Goal: Task Accomplishment & Management: Use online tool/utility

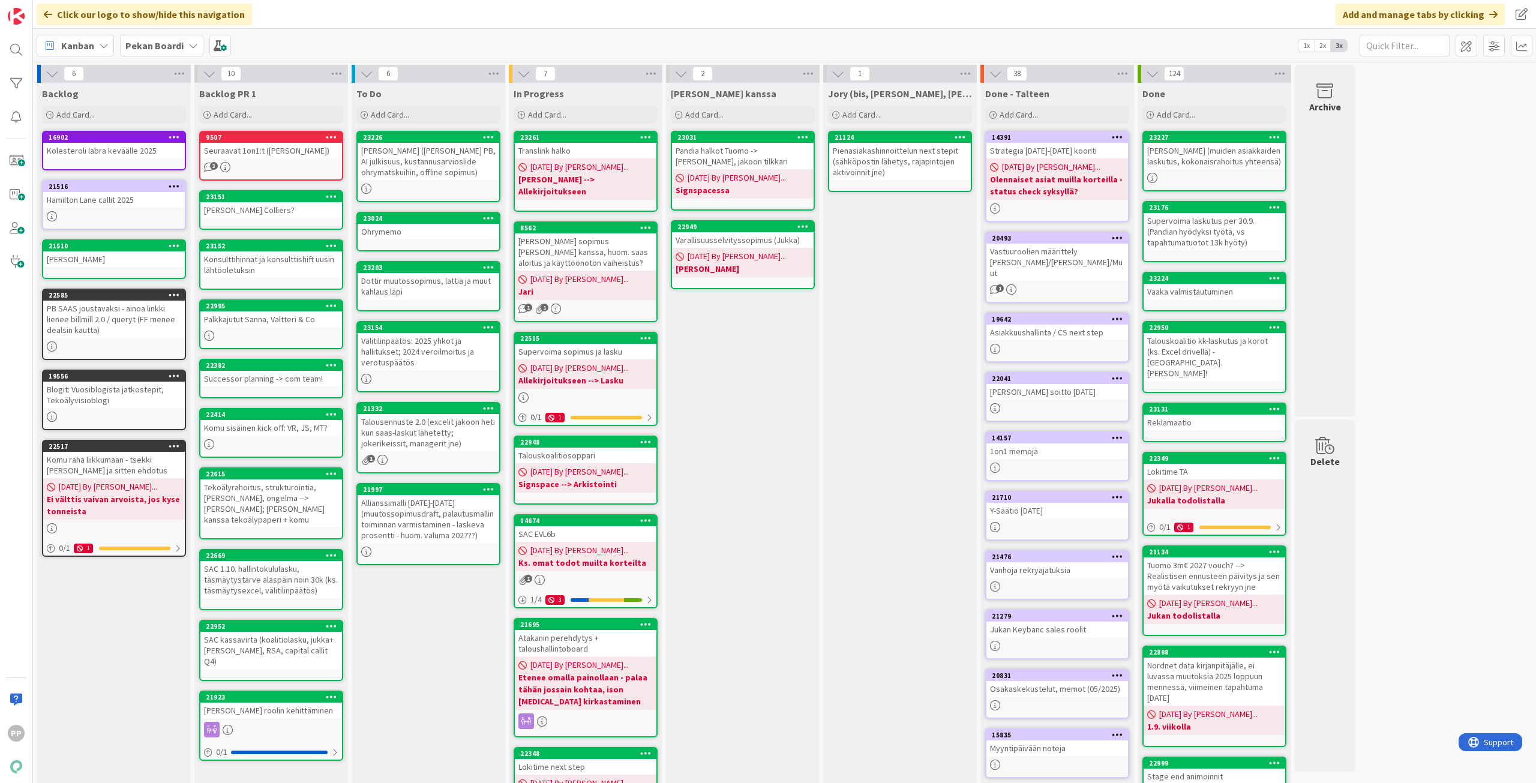
click at [445, 697] on div "To Do Add Card... 23226 Kenno jorystä (anu laskutus PB, AI julkisuus, kustannus…" at bounding box center [429, 483] width 154 height 801
click at [1421, 291] on div "6 Backlog Add Card... 16902 Kolesteroli labra keväälle 2025 [GEOGRAPHIC_DATA] c…" at bounding box center [784, 477] width 1499 height 825
click at [570, 152] on div "Translink halko" at bounding box center [586, 151] width 142 height 16
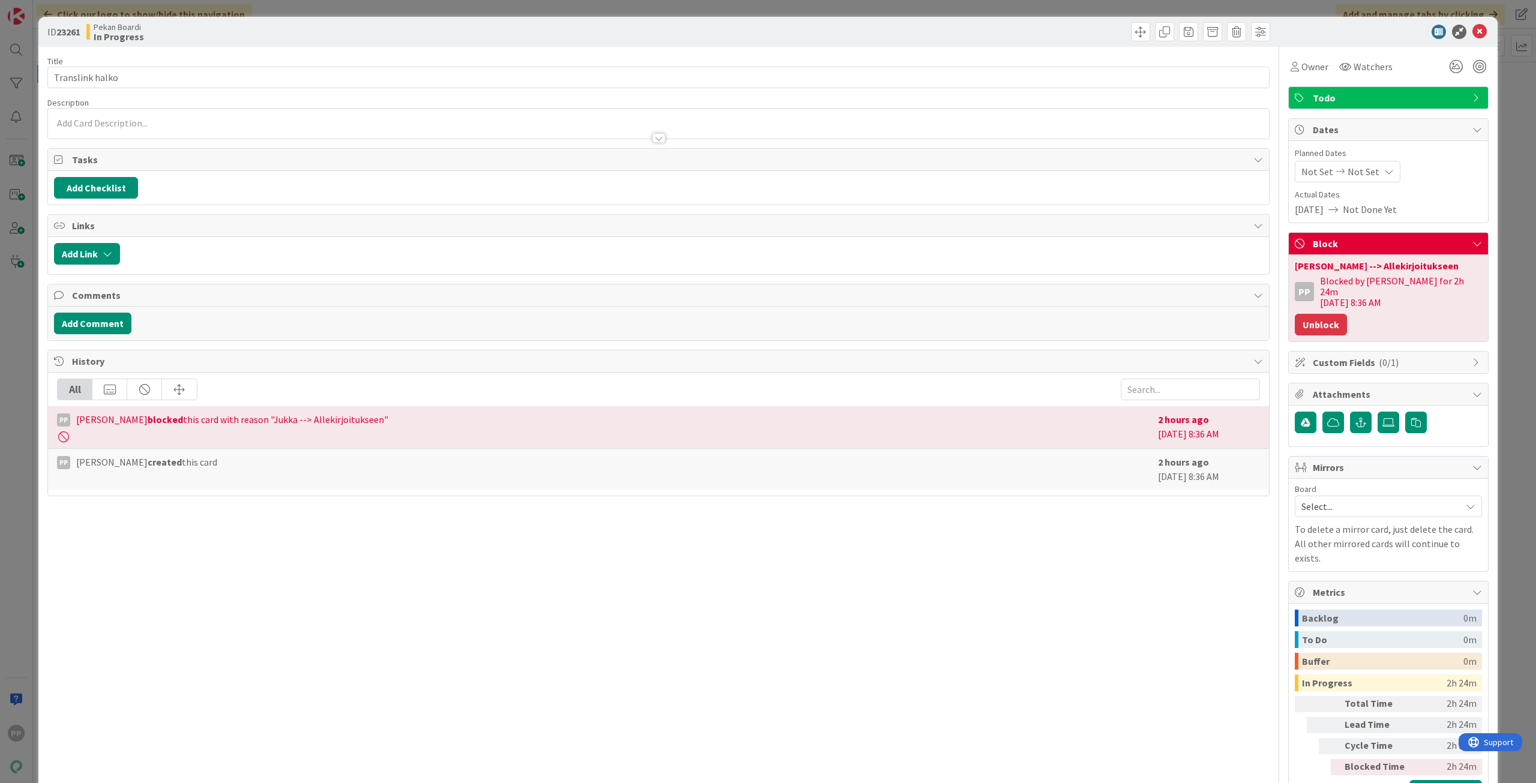
click at [1317, 317] on button "Unblock" at bounding box center [1321, 325] width 52 height 22
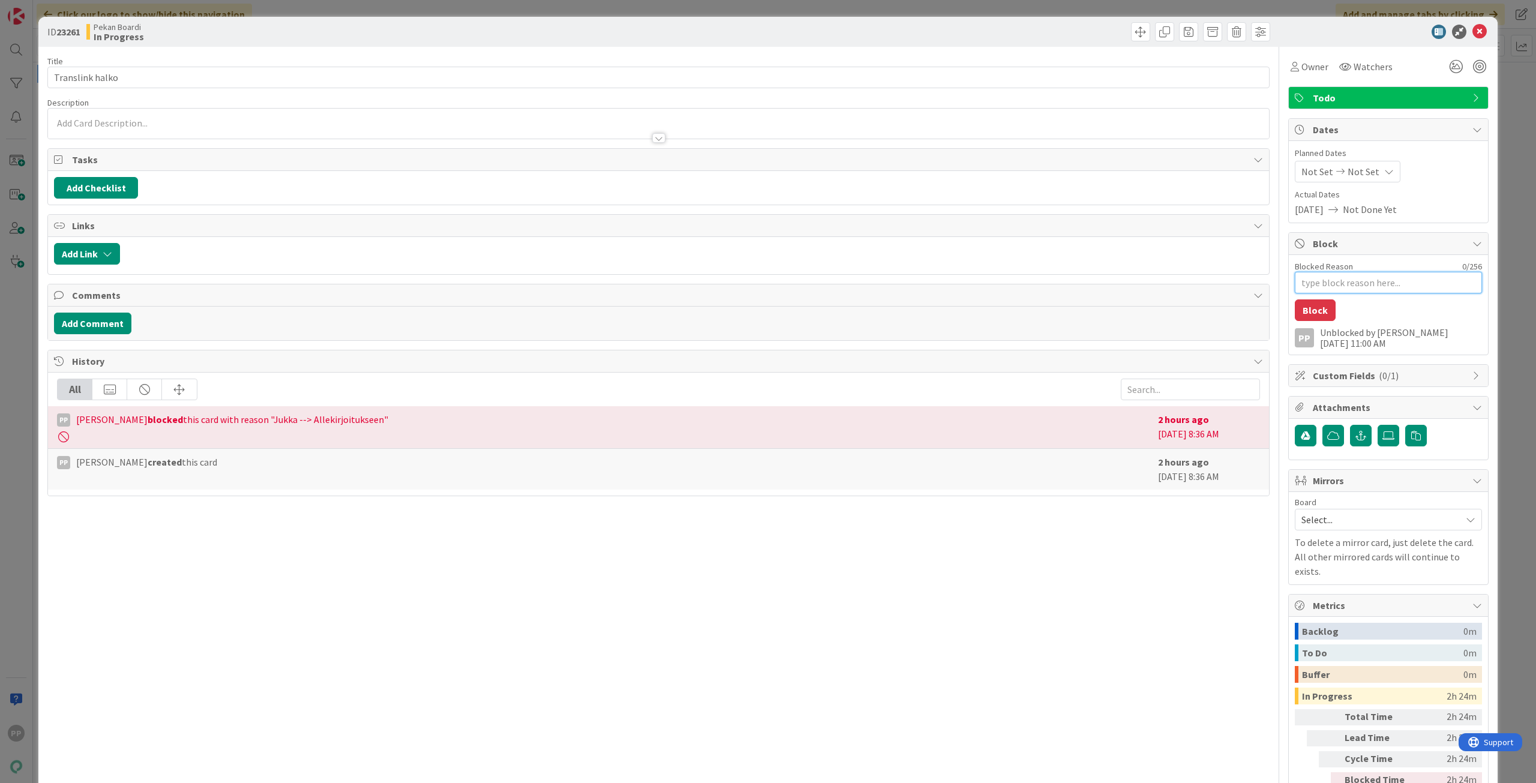
click at [1341, 289] on textarea "Blocked Reason" at bounding box center [1388, 283] width 187 height 22
type textarea "x"
type textarea "A"
type textarea "x"
type textarea "Ae"
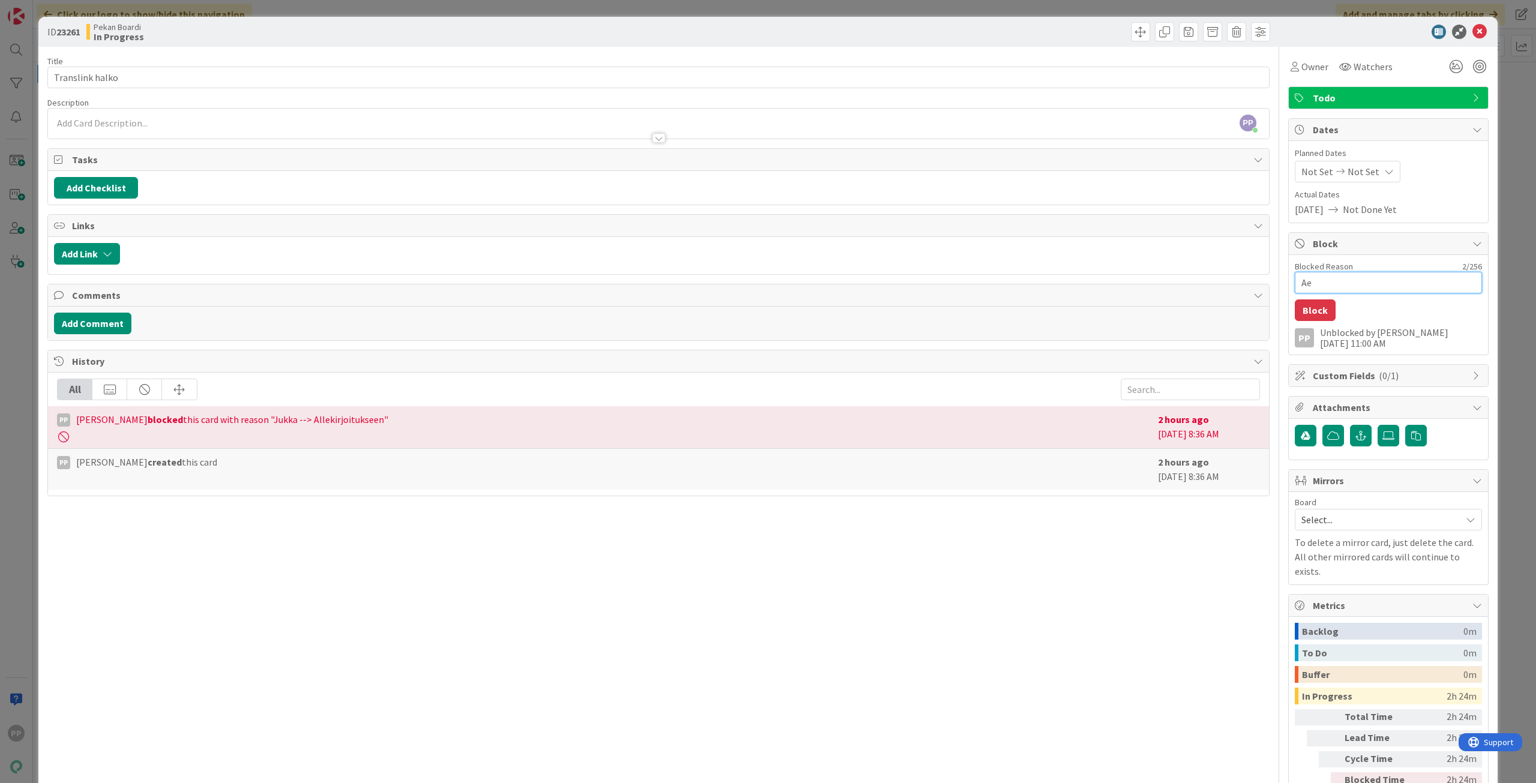
type textarea "x"
type textarea "Ael"
type textarea "x"
type textarea "Aell"
type textarea "x"
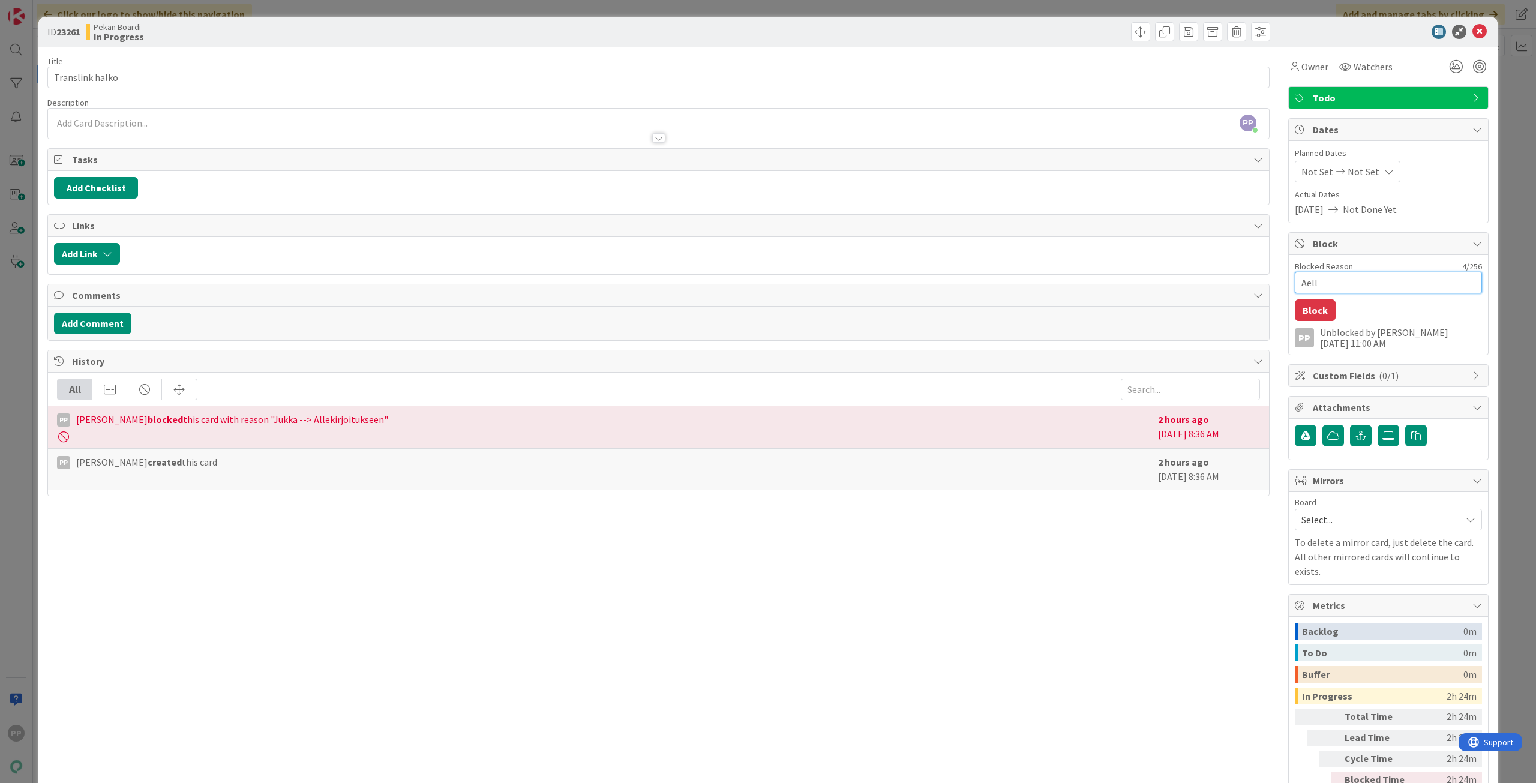
type textarea "Ael"
type textarea "x"
type textarea "Ae"
type textarea "x"
type textarea "A"
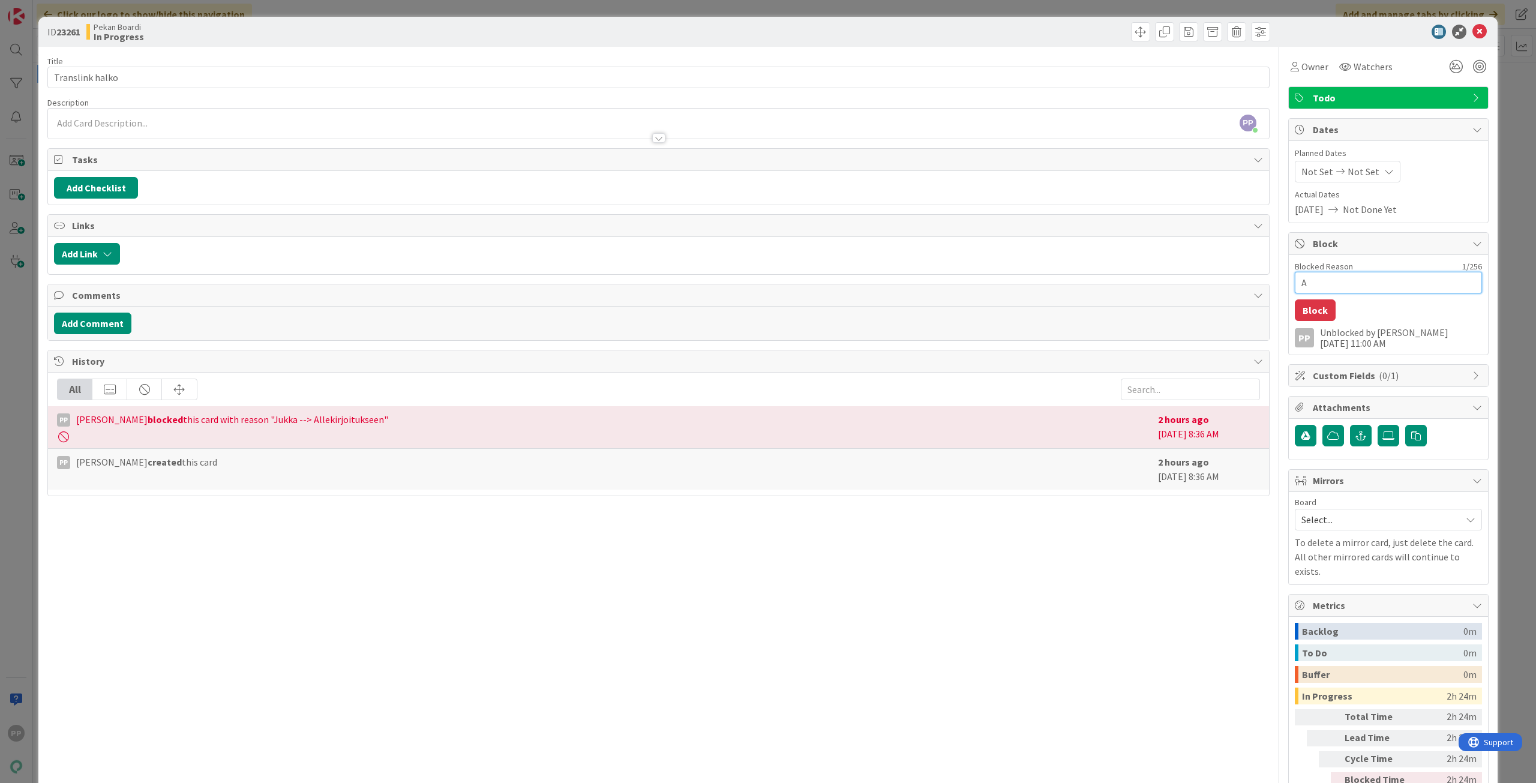
type textarea "x"
type textarea "Al"
type textarea "x"
type textarea "All"
type textarea "x"
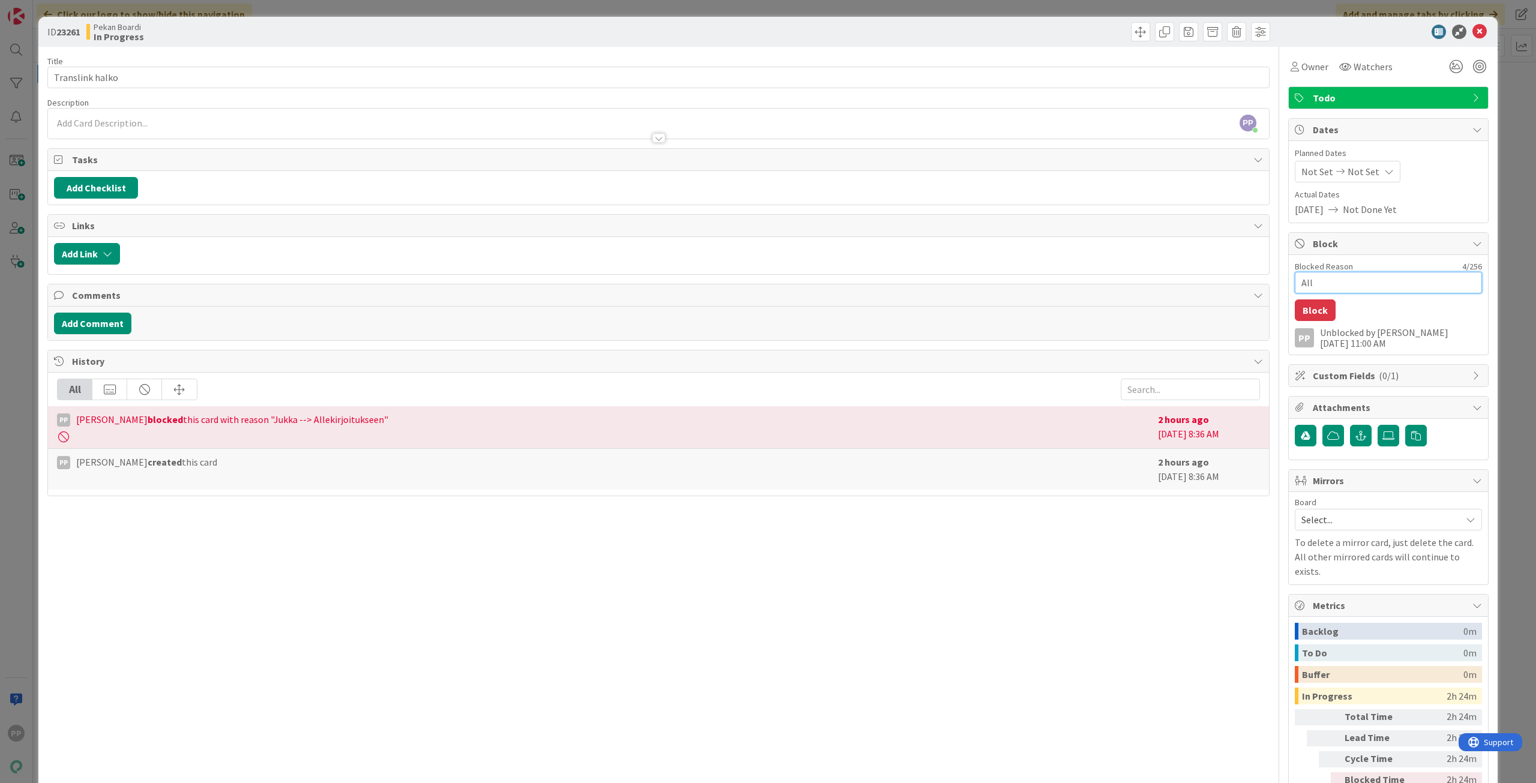
type textarea "Alle"
type textarea "x"
type textarea "Allek"
type textarea "x"
type textarea "Alleki"
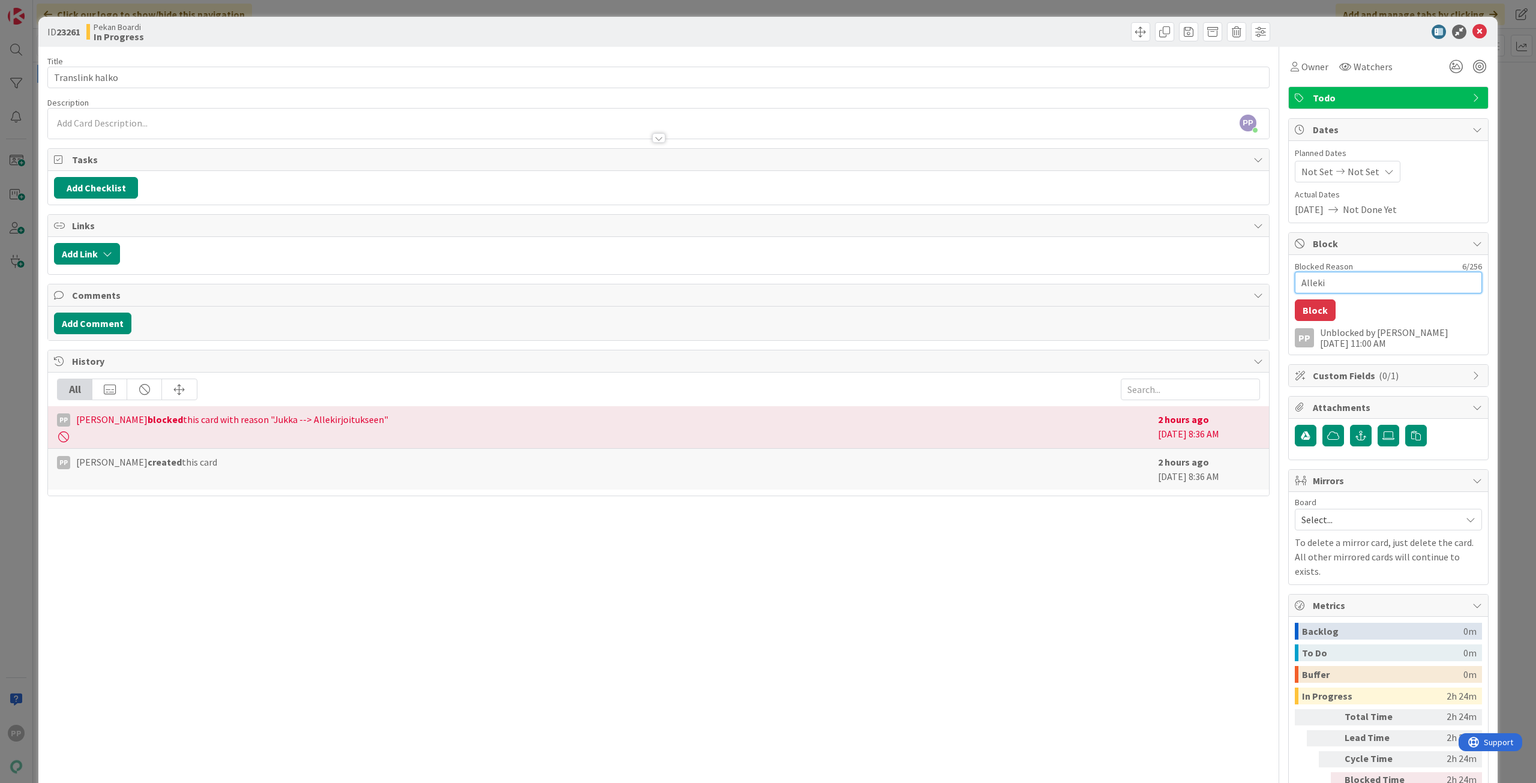
type textarea "x"
type textarea "Allekir"
type textarea "x"
type textarea "Allekirj"
type textarea "x"
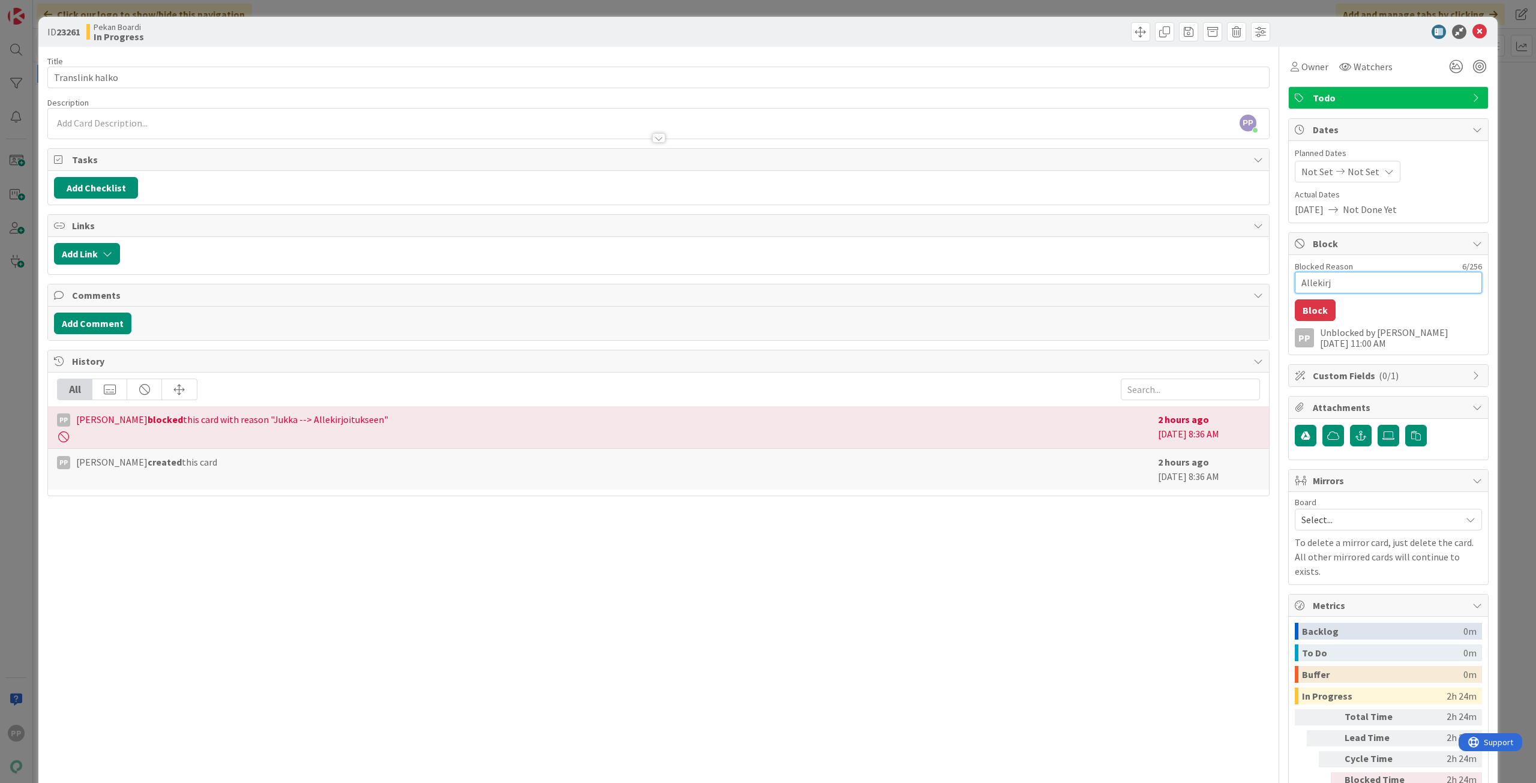
type textarea "Allekirjo"
type textarea "x"
type textarea "Allekirjoi"
type textarea "x"
type textarea "Allekirjoit"
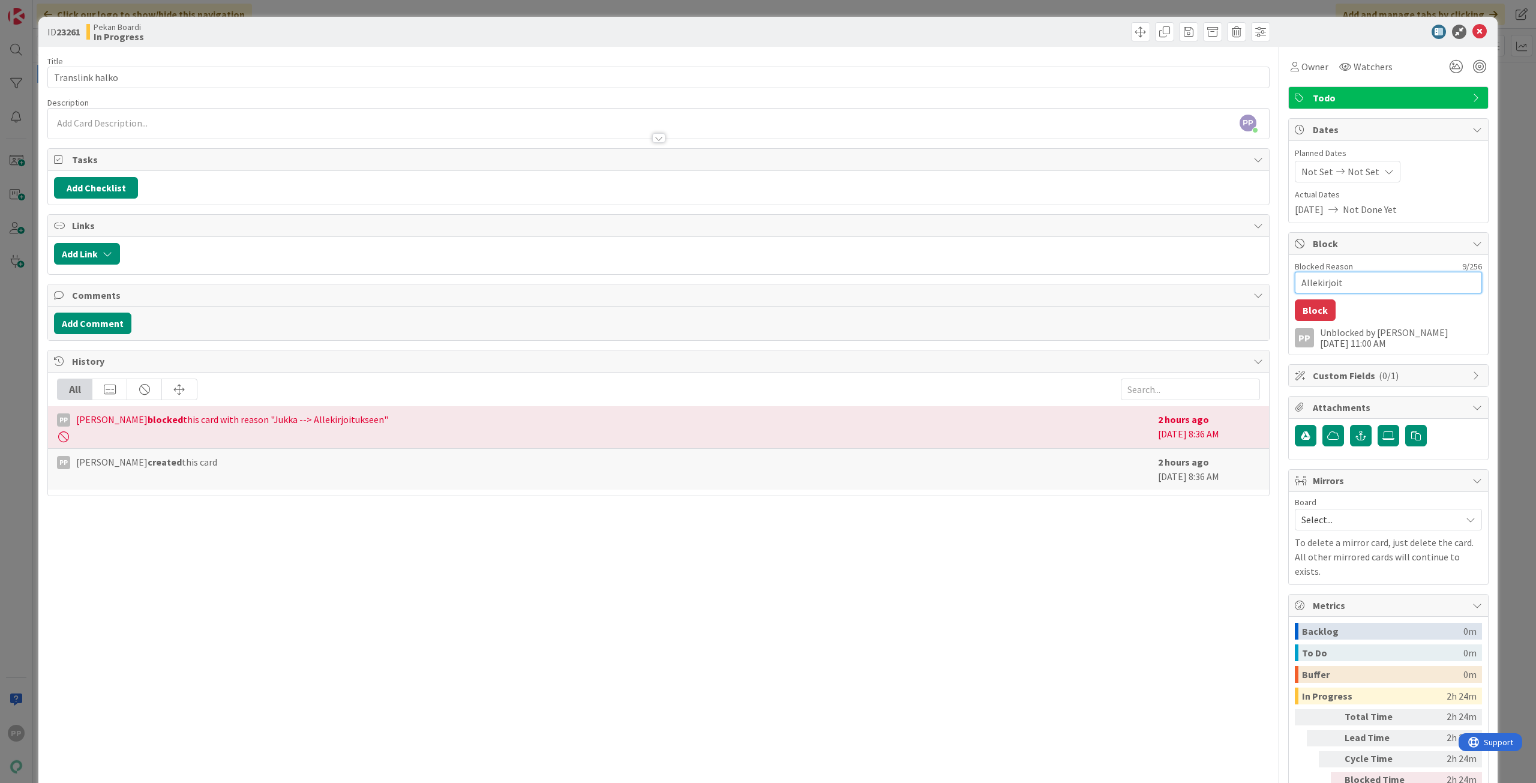
type textarea "x"
type textarea "Allekirjoitu"
type textarea "x"
type textarea "Allekirjoituk"
type textarea "x"
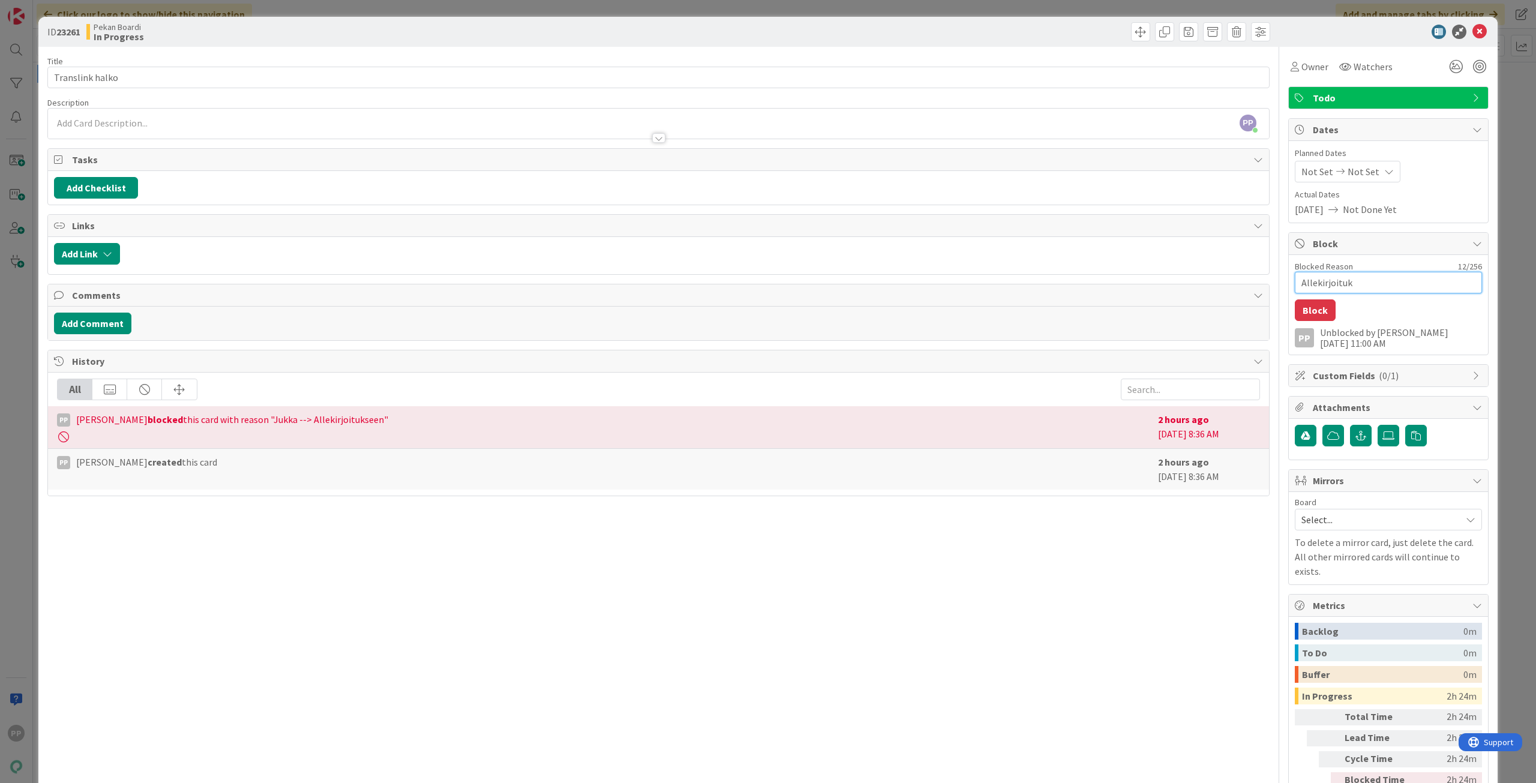
type textarea "Allekirjoituks"
type textarea "x"
type textarea "Allekirjoitukse"
type textarea "x"
type textarea "Allekirjoitukset"
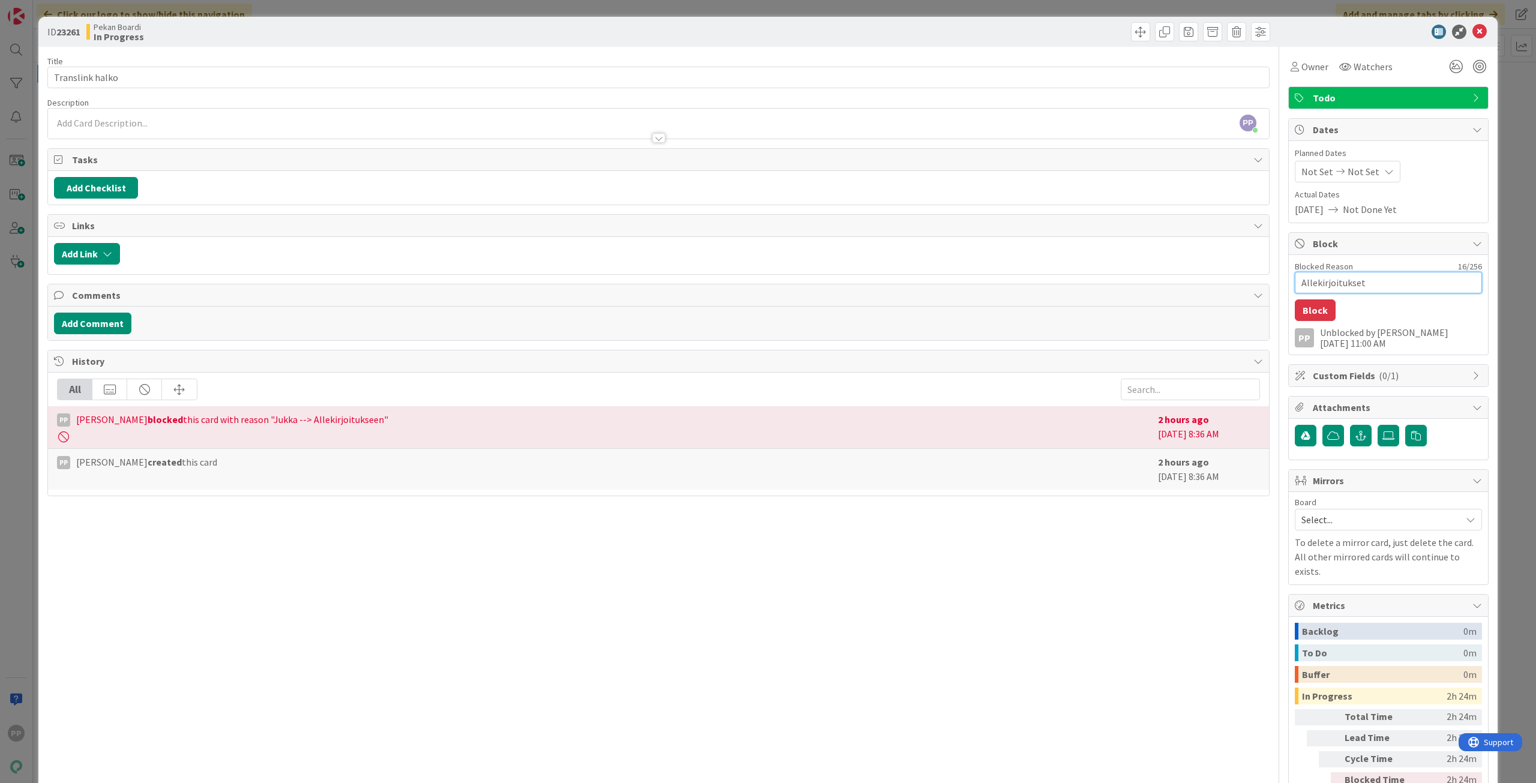
type textarea "x"
type textarea "Allekirjoitukset"
type textarea "x"
type textarea "Allekirjoitukset -"
type textarea "x"
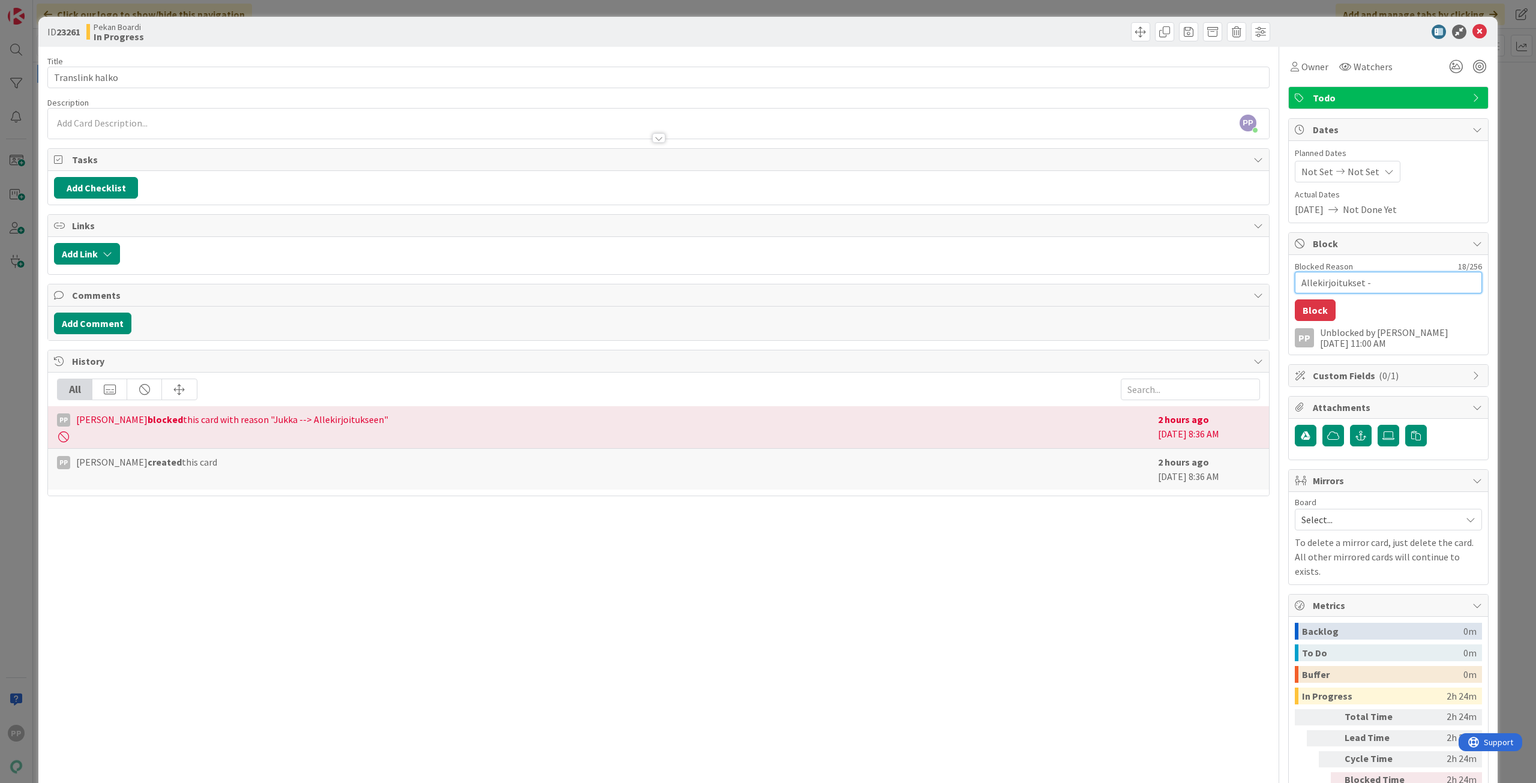
type textarea "Allekirjoitukset --"
type textarea "x"
type textarea "Allekirjoitukset -->"
type textarea "x"
type textarea "Allekirjoitukset -->"
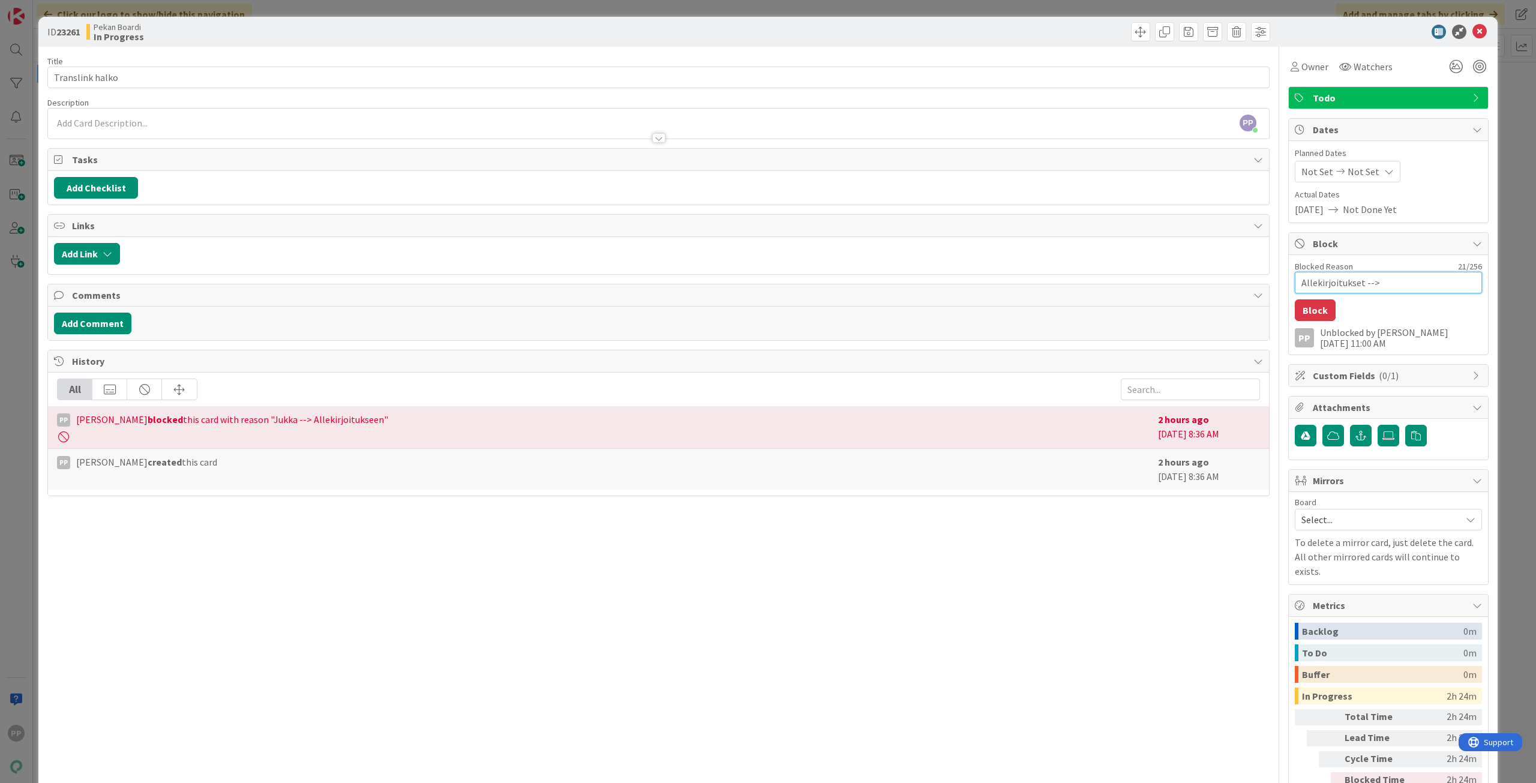
type textarea "x"
type textarea "Allekirjoitukset --> H"
type textarea "x"
type textarea "Allekirjoitukset --> He"
type textarea "x"
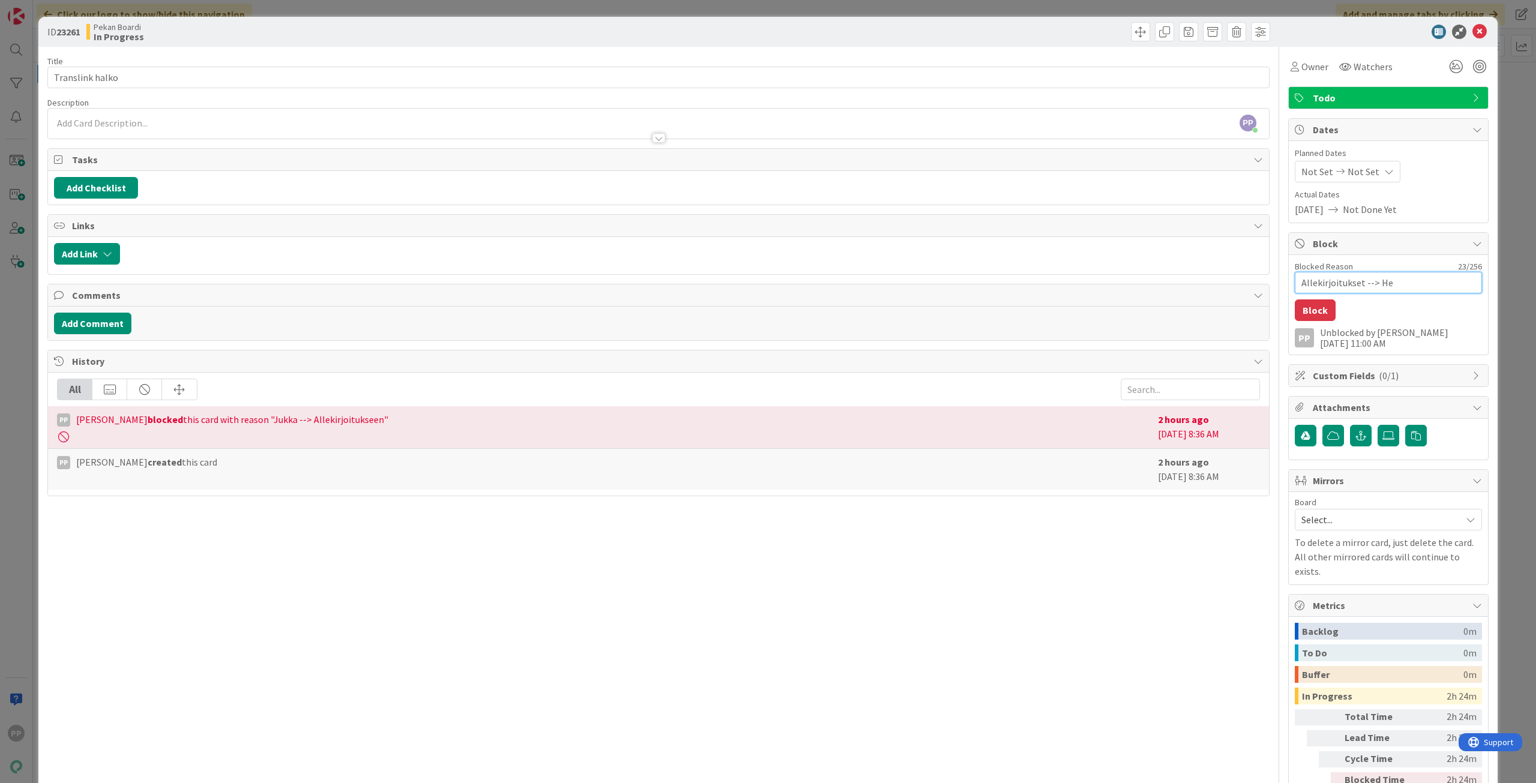
type textarea "Allekirjoitukset --> Hen"
type textarea "x"
type textarea "Allekirjoitukset --> Henr"
type textarea "x"
type textarea "Allekirjoitukset --> [PERSON_NAME]"
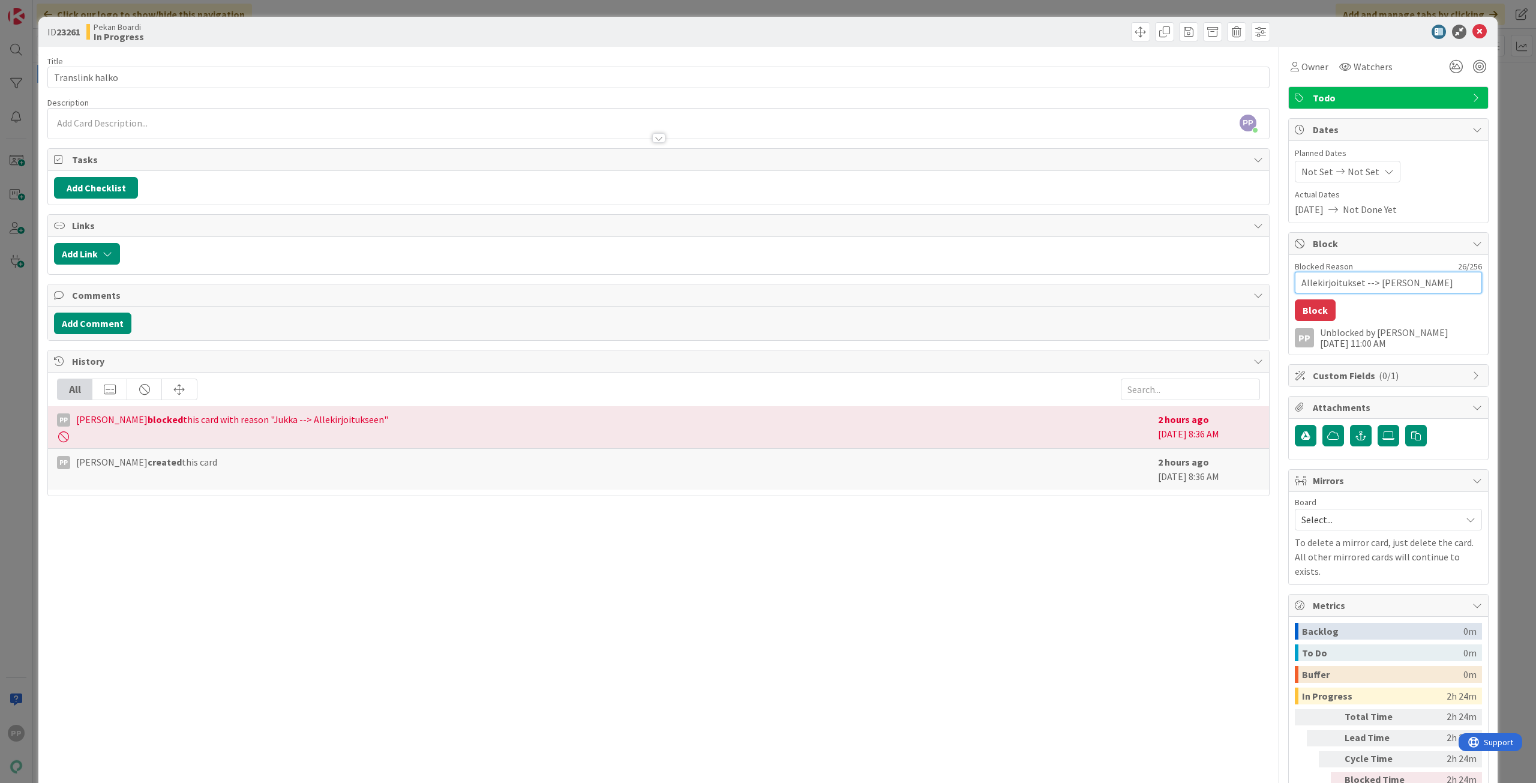
type textarea "x"
type textarea "Allekirjoitukset --> [PERSON_NAME]"
type textarea "x"
type textarea "Allekirjoitukset --> [PERSON_NAME]"
type textarea "x"
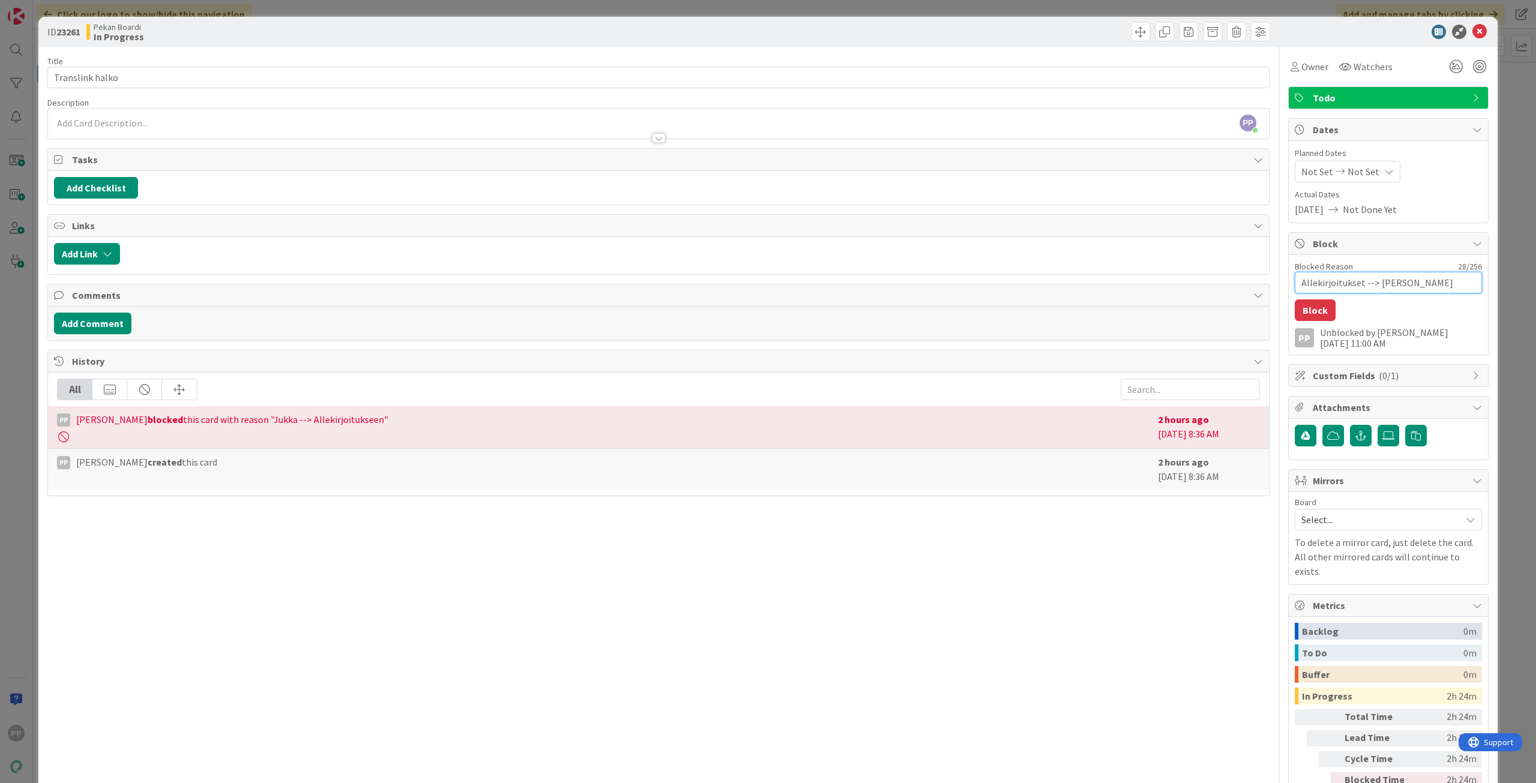
type textarea "Allekirjoitukset --> [PERSON_NAME]"
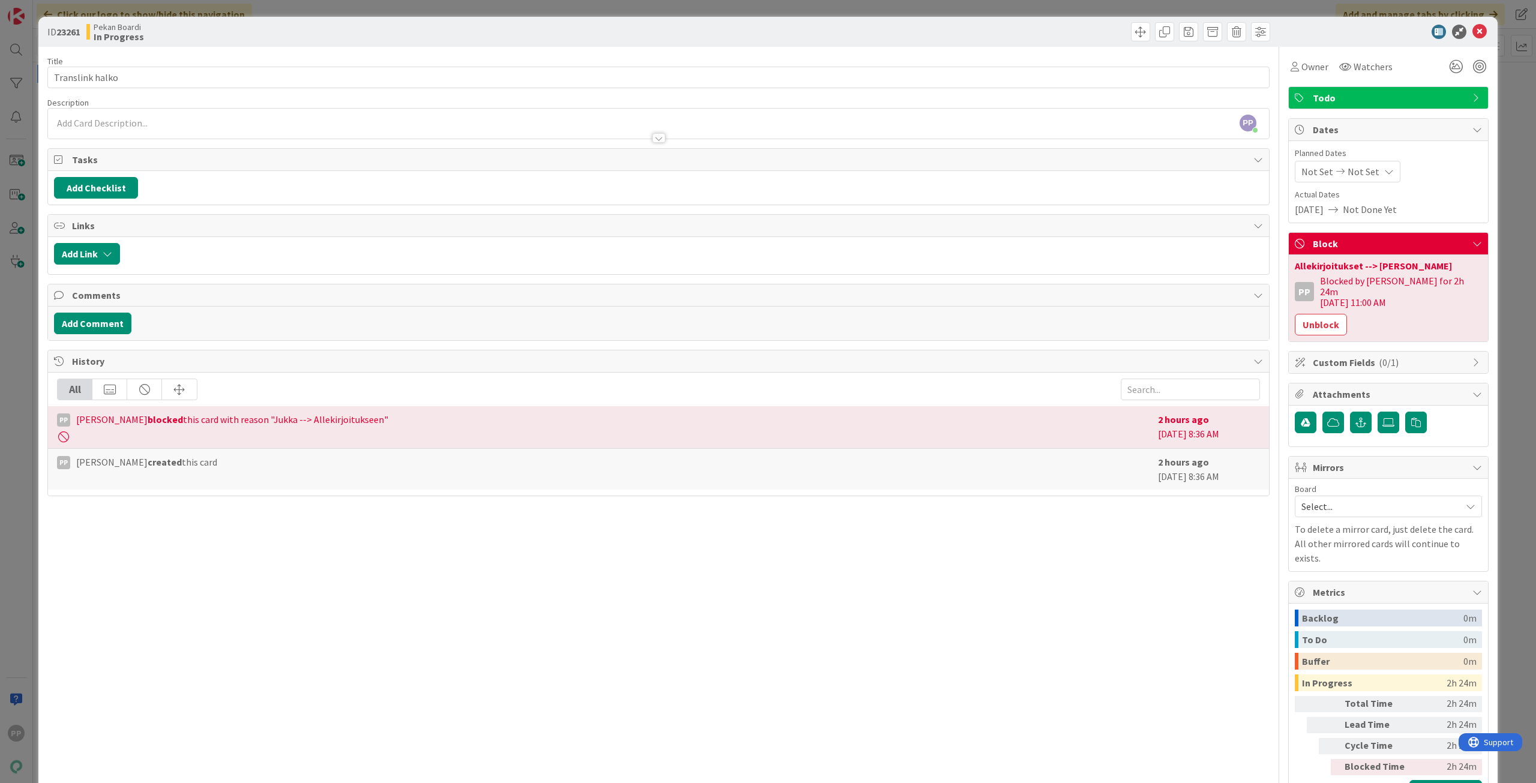
click at [1518, 340] on div "ID 23261 Pekan Boardi In Progress Title 15 / 128 Translink halko Description PP…" at bounding box center [768, 391] width 1536 height 783
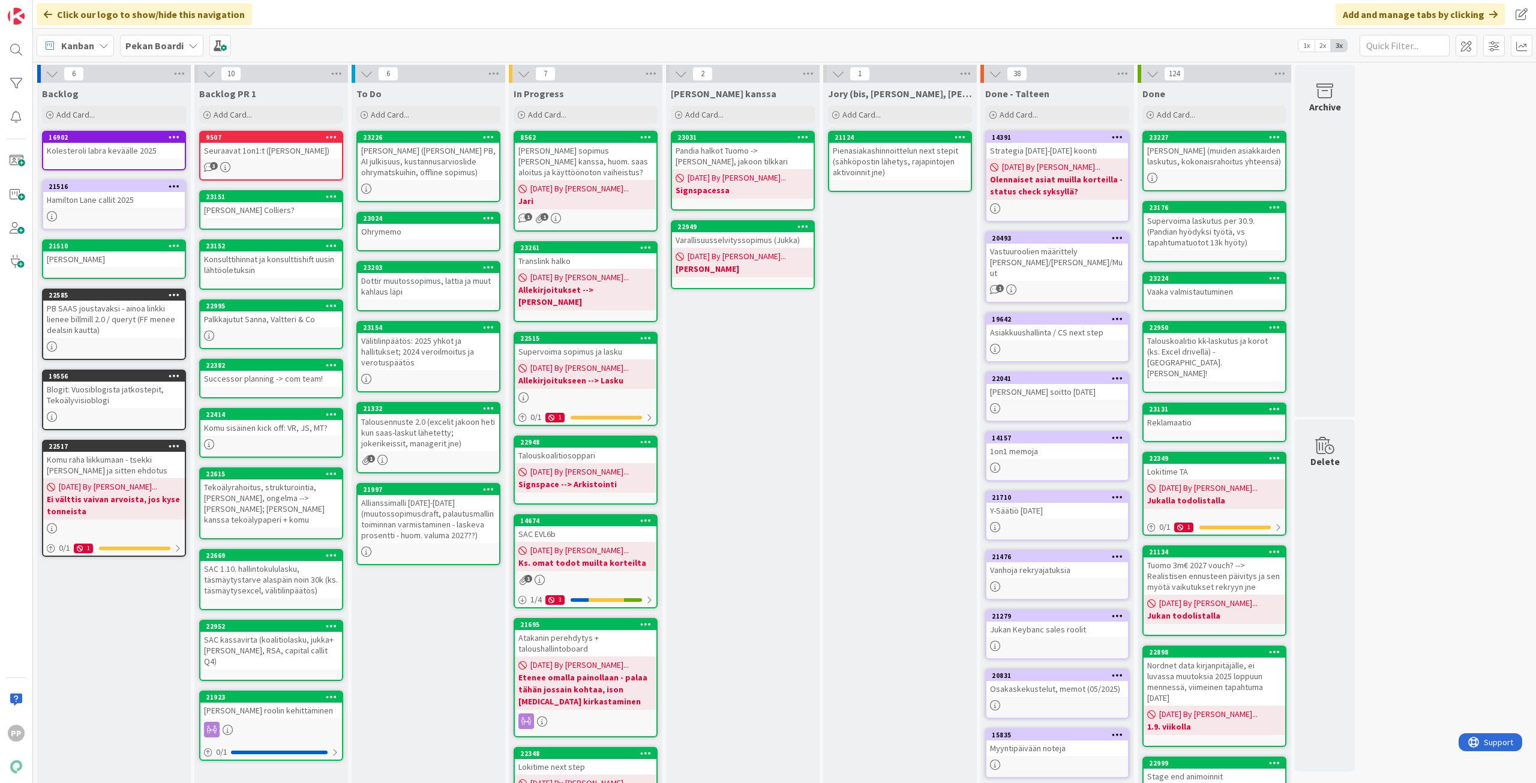
click at [614, 344] on div "Supervoima sopimus ja lasku" at bounding box center [586, 352] width 142 height 16
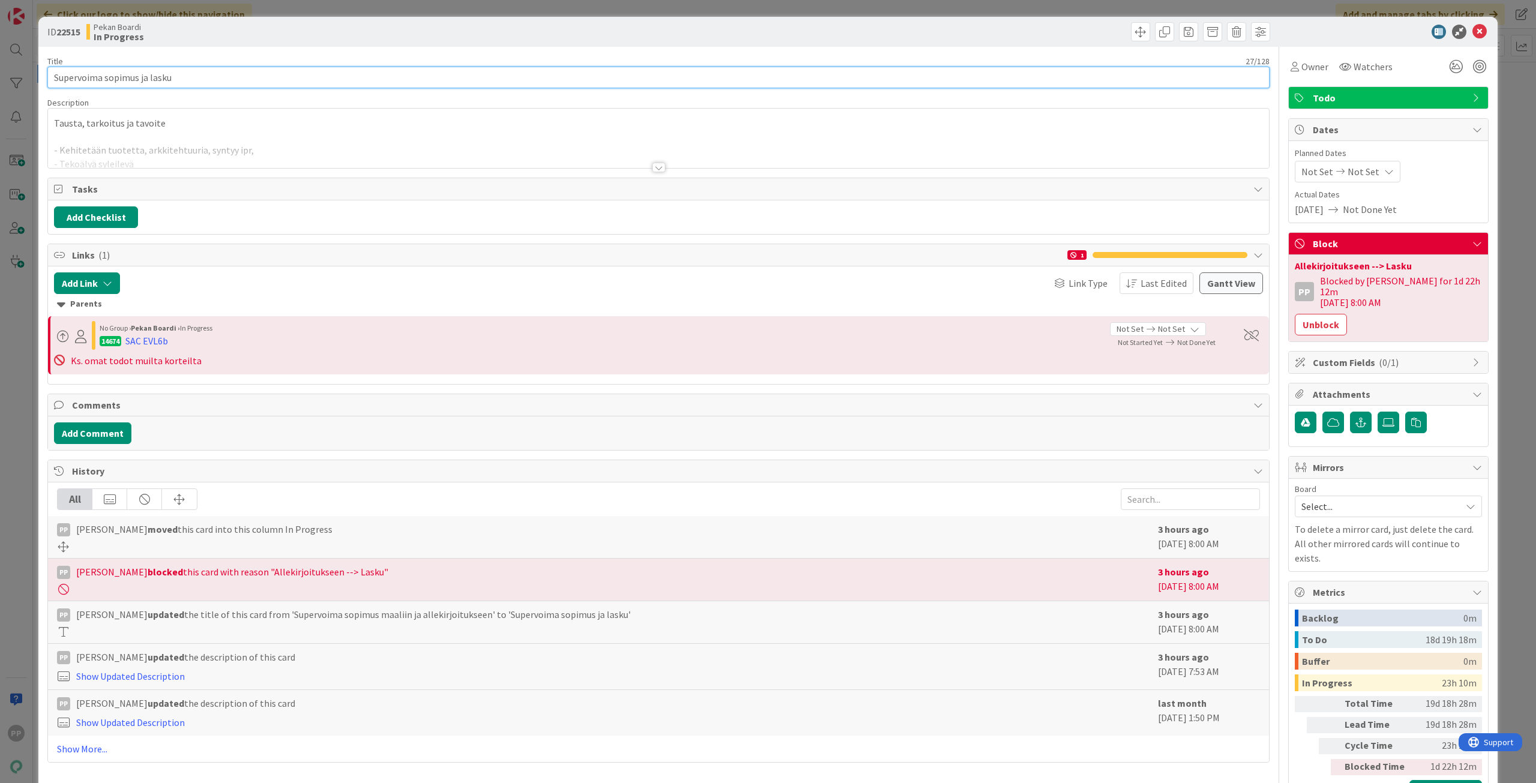
drag, startPoint x: 146, startPoint y: 83, endPoint x: 106, endPoint y: 114, distance: 51.0
click at [106, 114] on div "Title 27 / 128 Supervoima sopimus ja lasku Description Tausta, tarkoitus ja tav…" at bounding box center [658, 428] width 1223 height 762
click at [207, 67] on input "Supervoima lasku" at bounding box center [658, 78] width 1223 height 22
type input "Supervoima lasku"
click at [211, 59] on div "Title 16 / 128" at bounding box center [658, 61] width 1223 height 11
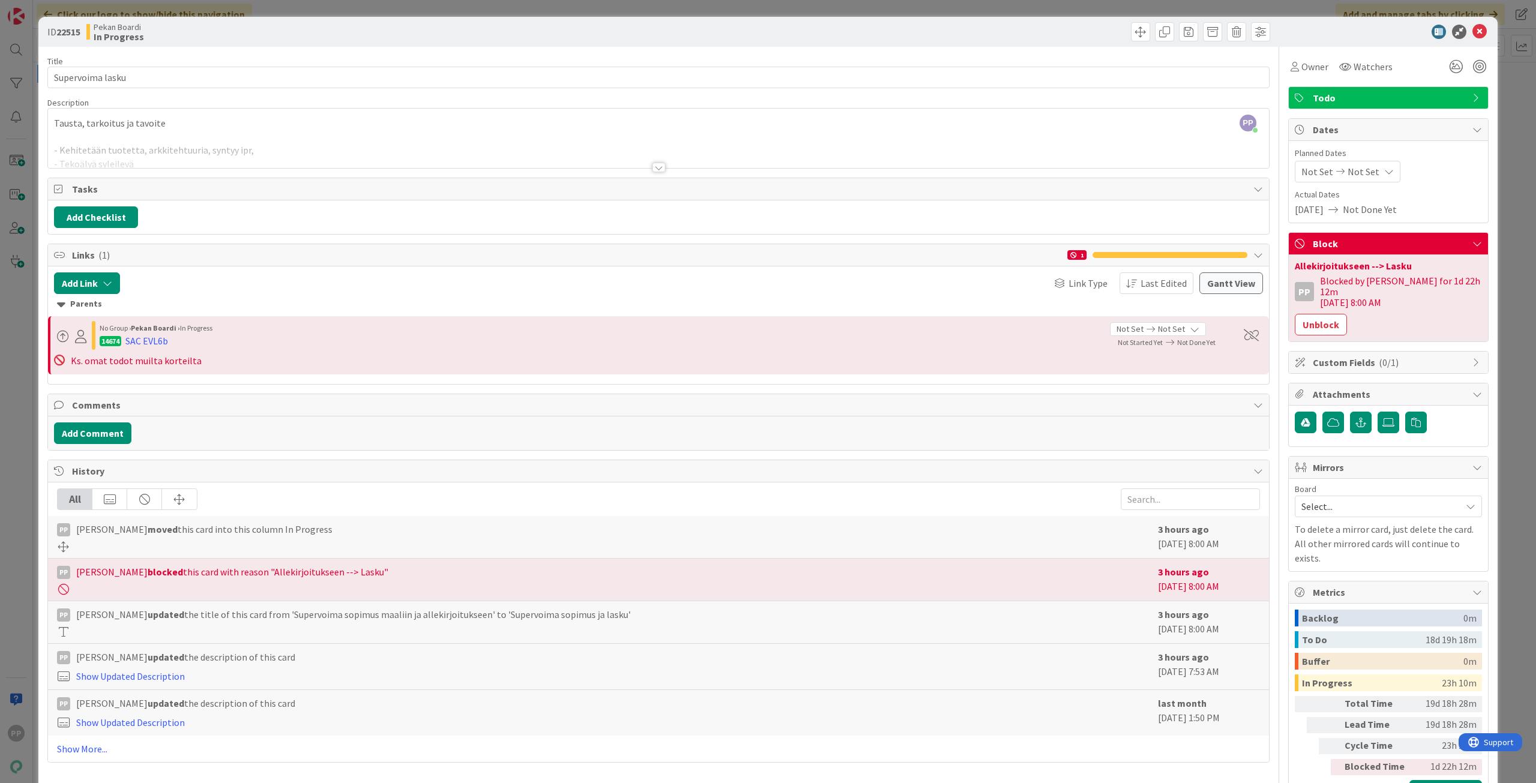
drag, startPoint x: 238, startPoint y: 46, endPoint x: 259, endPoint y: 23, distance: 31.4
click at [238, 46] on div "ID 22515 Pekan Boardi In Progress" at bounding box center [768, 32] width 1460 height 30
click at [268, 13] on div "ID 22515 Pekan Boardi In Progress Title 16 / 128 Supervoima lasku Description P…" at bounding box center [768, 391] width 1536 height 783
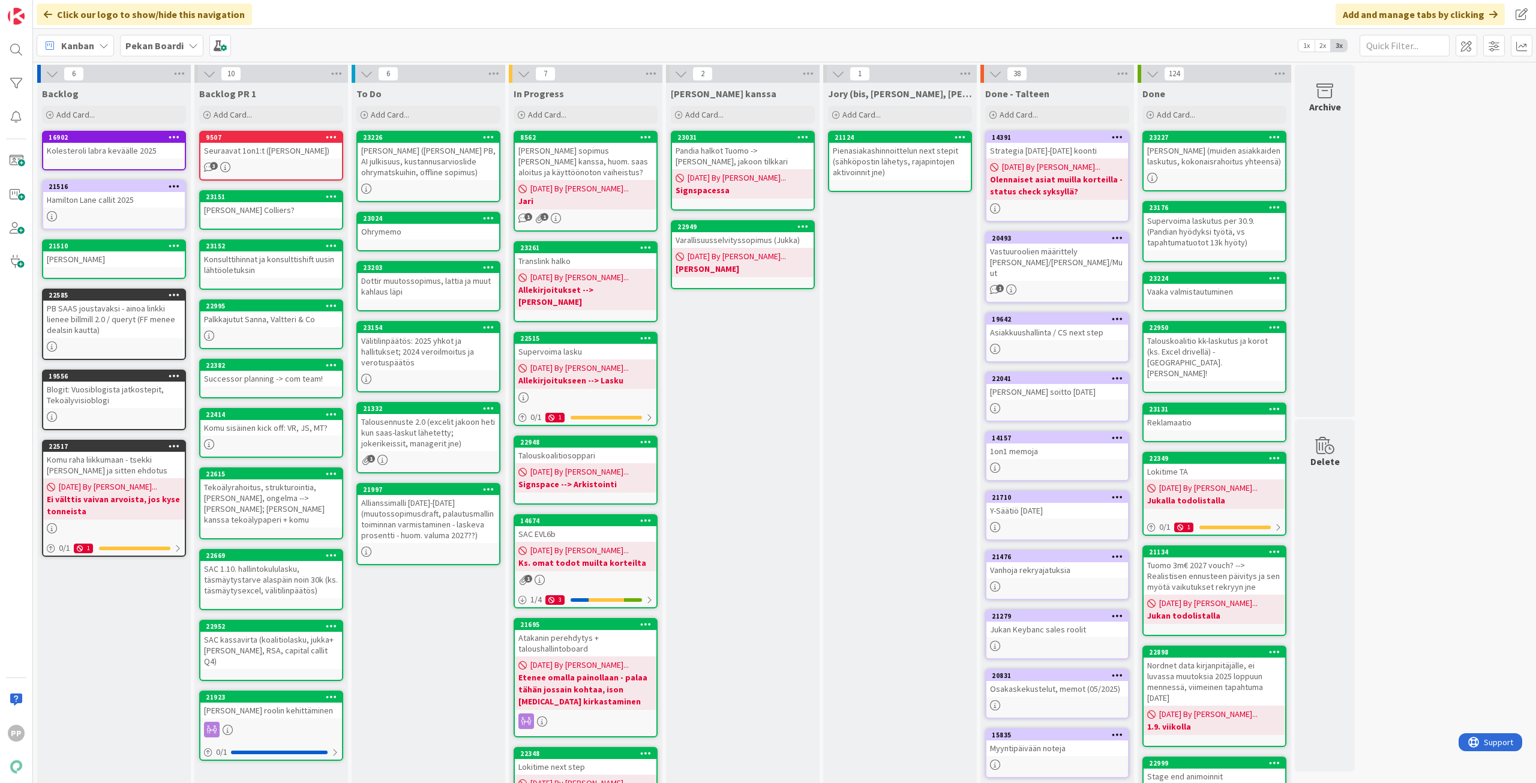
click at [624, 374] on b "Allekirjoitukseen --> Lasku" at bounding box center [586, 380] width 134 height 12
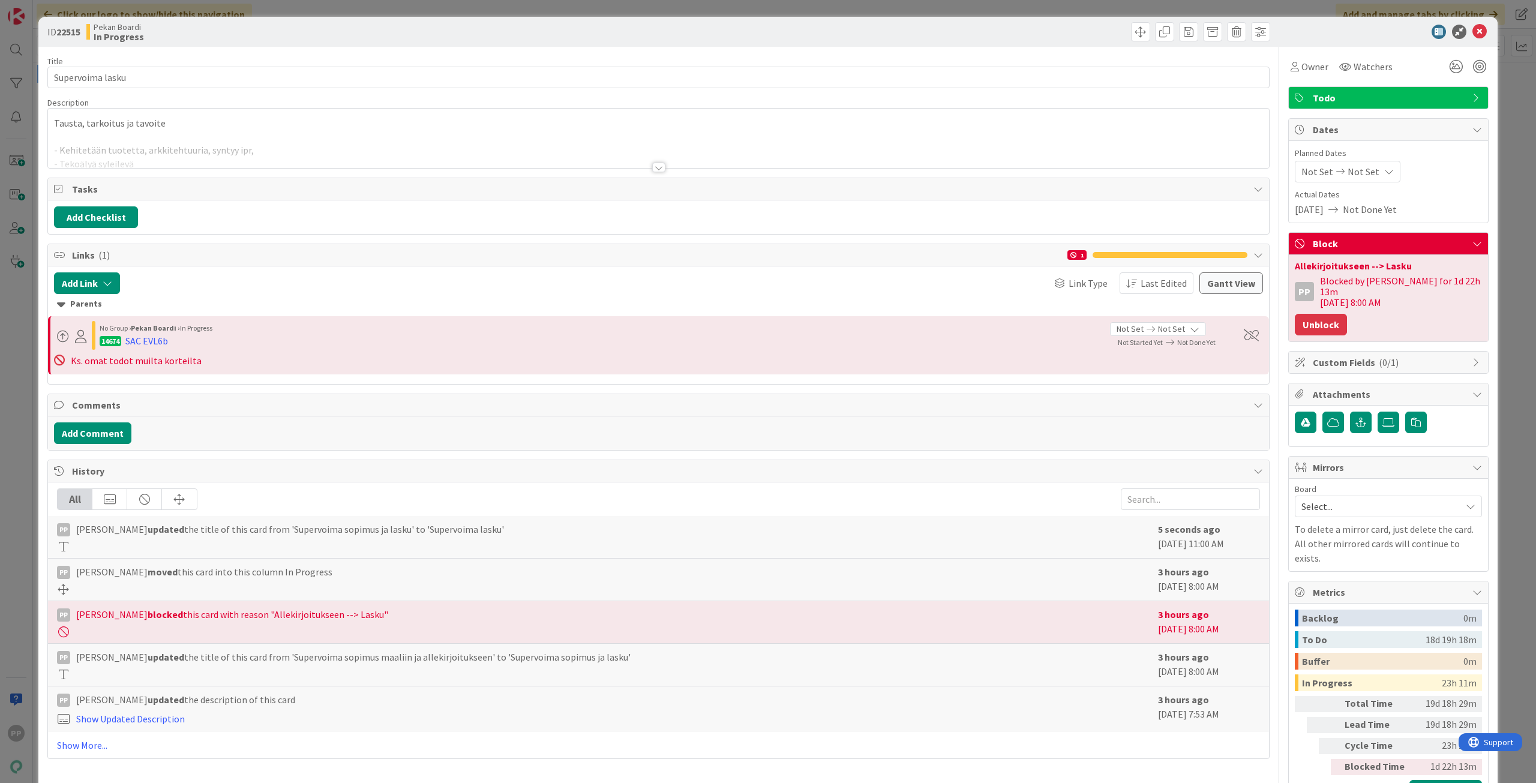
click at [1320, 315] on button "Unblock" at bounding box center [1321, 325] width 52 height 22
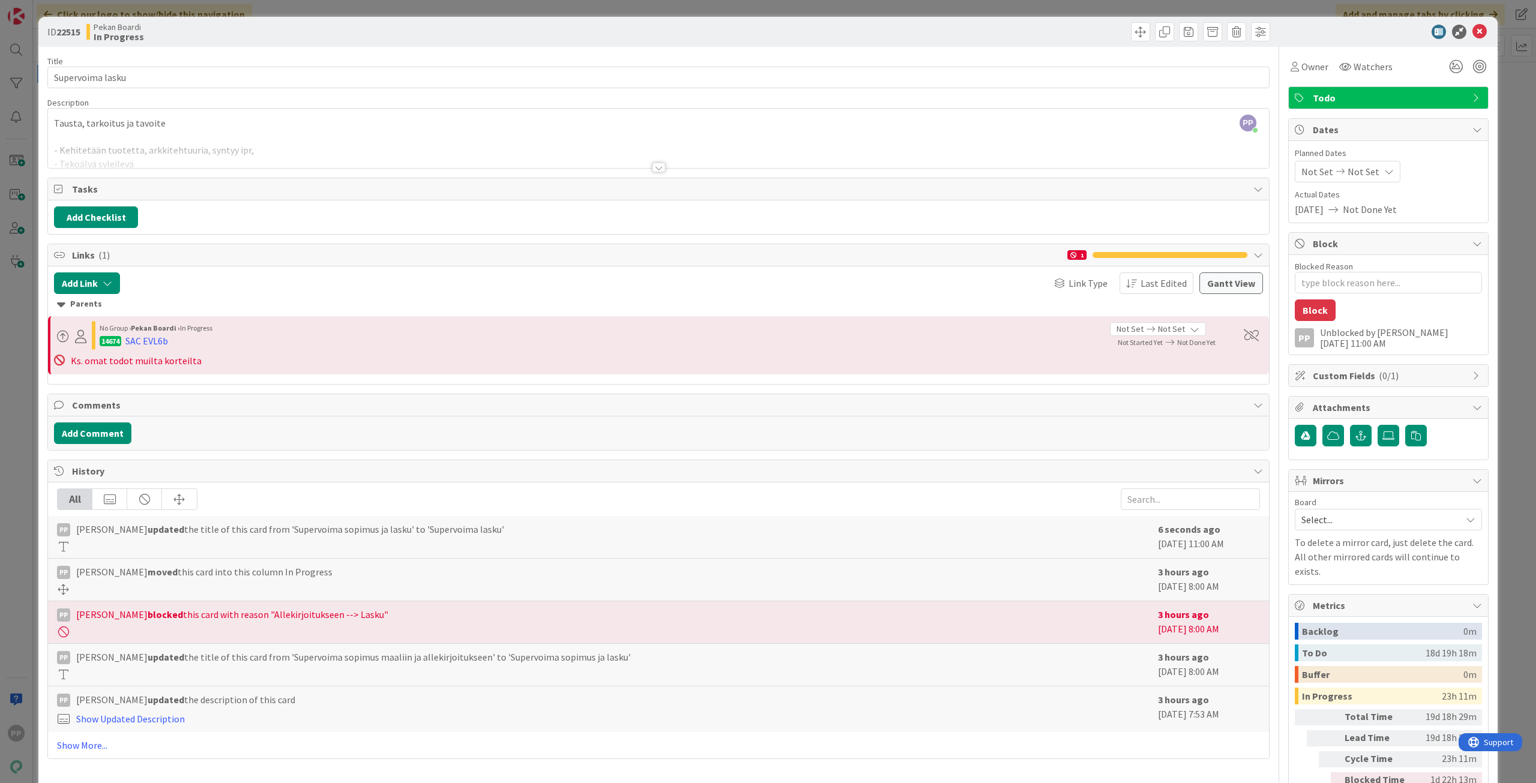
type textarea "x"
click at [777, 9] on div "ID 22515 Pekan Boardi In Progress Title 16 / 128 Supervoima lasku Description P…" at bounding box center [768, 391] width 1536 height 783
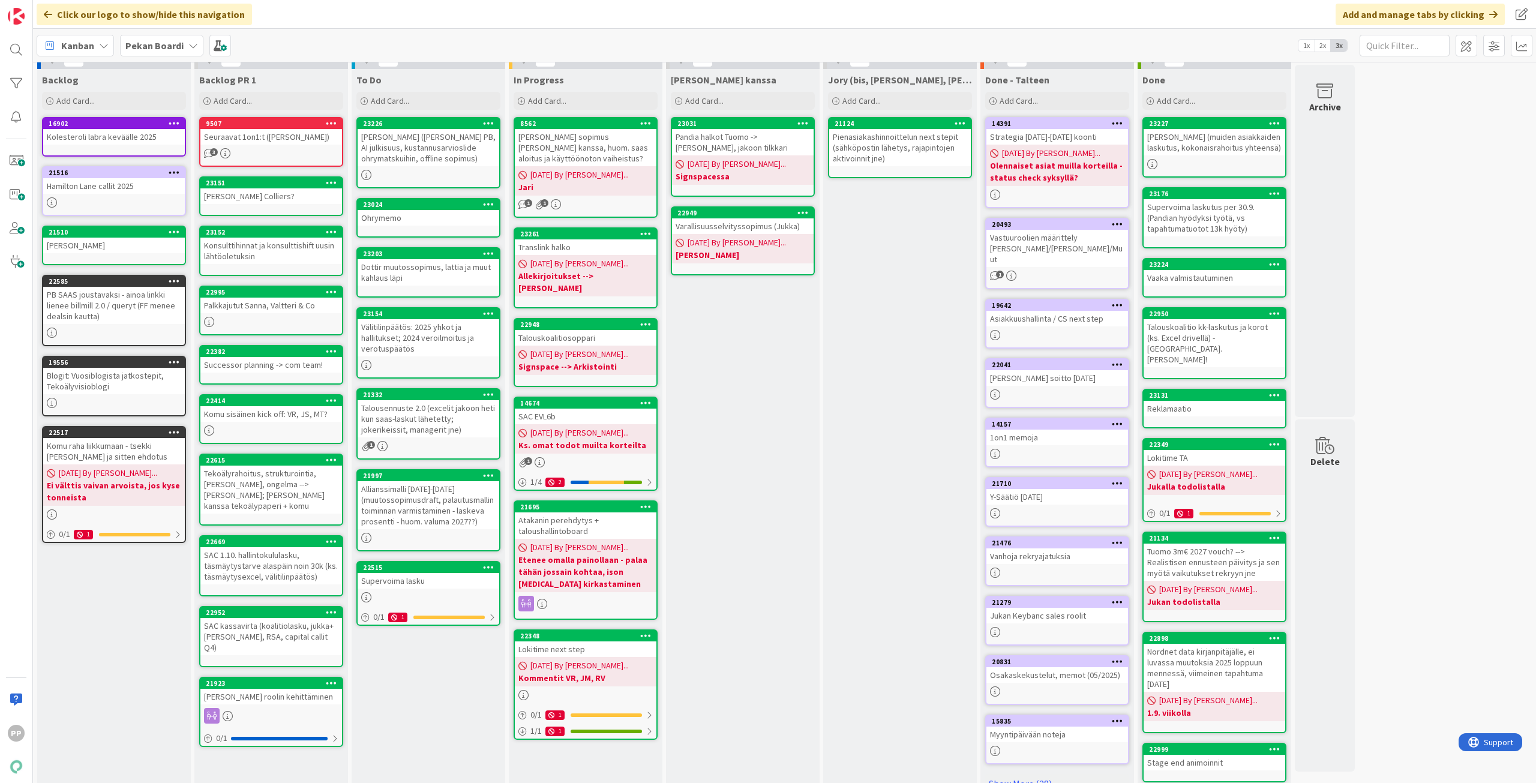
click at [756, 477] on div "[PERSON_NAME] kanssa Add Card... 23031 Pandia halkot Tuomo -> [PERSON_NAME], ja…" at bounding box center [743, 469] width 154 height 801
